Goal: Task Accomplishment & Management: Use online tool/utility

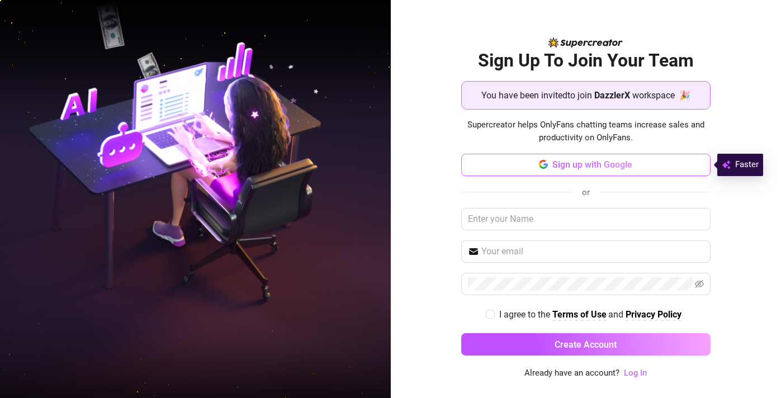
click at [570, 165] on span "Sign up with Google" at bounding box center [592, 164] width 80 height 11
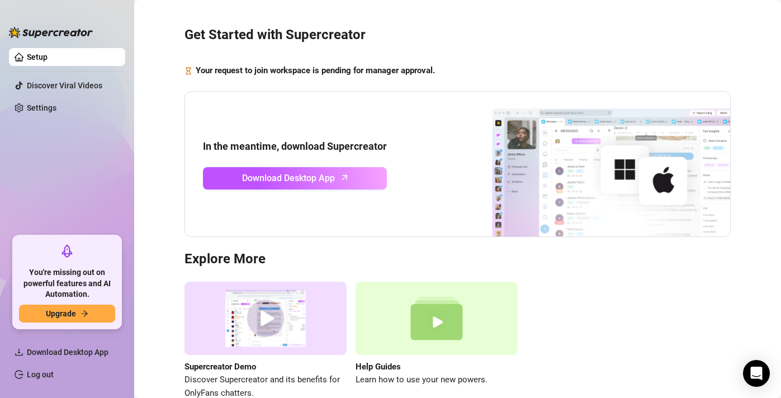
scroll to position [36, 0]
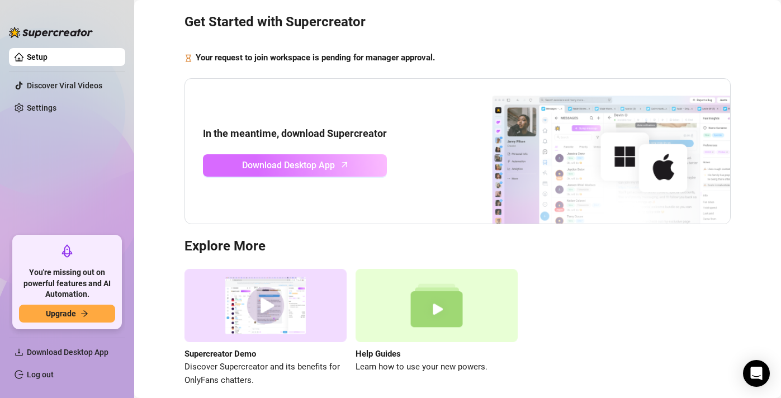
click at [342, 162] on icon "arrow-up" at bounding box center [344, 164] width 13 height 13
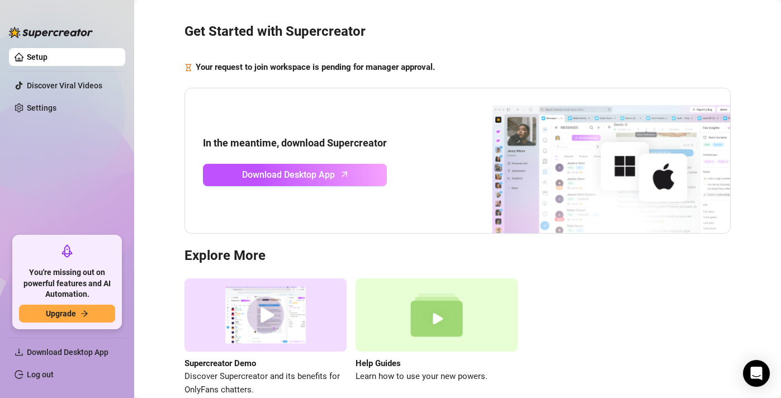
scroll to position [86, 0]
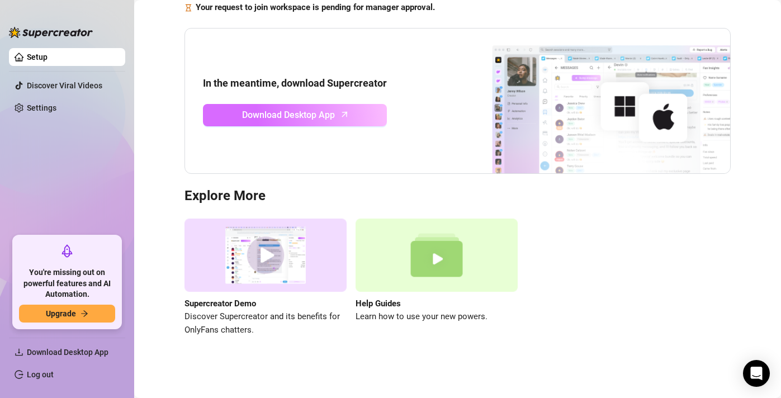
click at [355, 116] on link "Download Desktop App" at bounding box center [295, 115] width 184 height 22
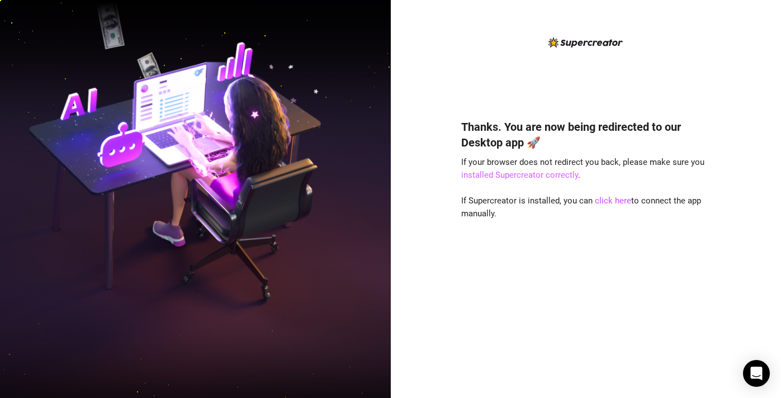
click at [529, 176] on link "installed Supercreator correctly" at bounding box center [519, 175] width 117 height 10
